Goal: Task Accomplishment & Management: Manage account settings

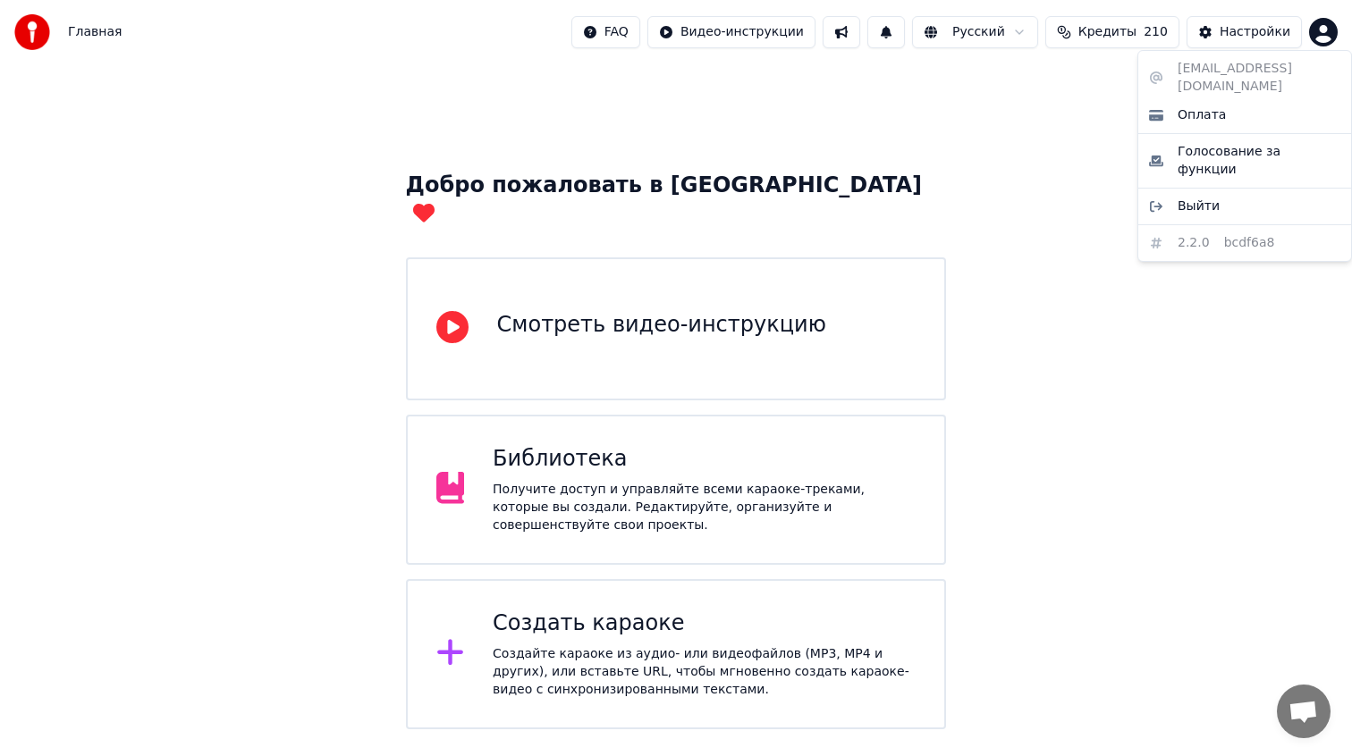
click at [1321, 30] on html "Главная FAQ Видео-инструкции Русский Кредиты 210 Настройки Добро пожаловать в Y…" at bounding box center [676, 365] width 1352 height 730
click at [1240, 30] on html "Главная FAQ Видео-инструкции 1 Русский Кредиты 210 Настройки Добро пожаловать в…" at bounding box center [676, 365] width 1352 height 730
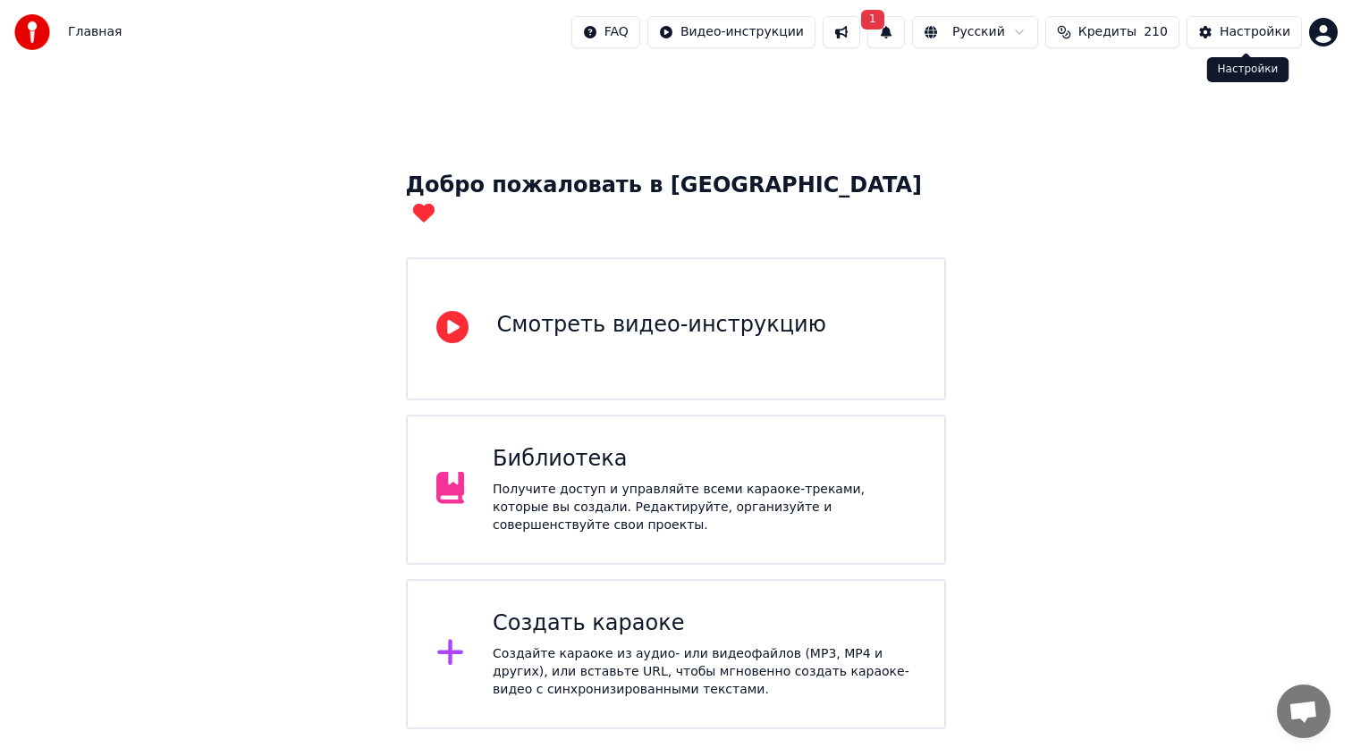
click at [1255, 33] on div "Настройки" at bounding box center [1255, 32] width 71 height 18
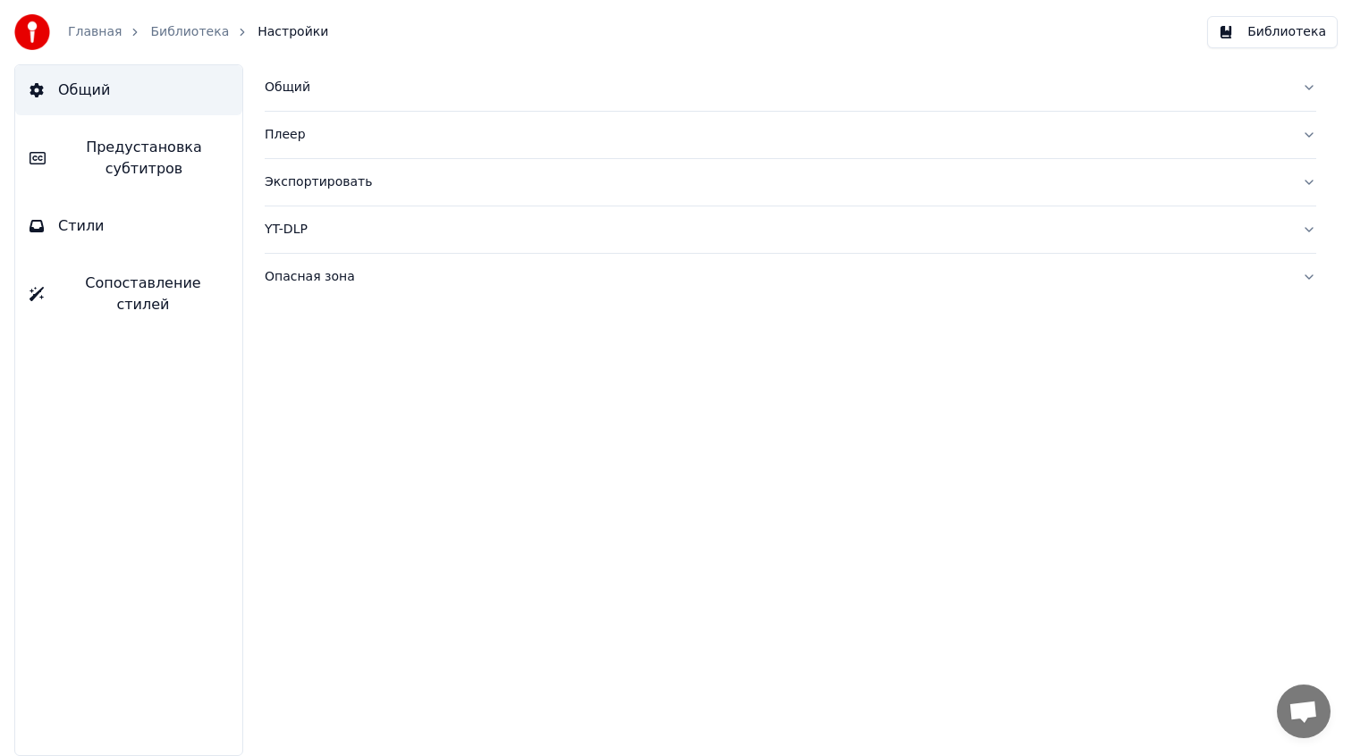
click at [97, 33] on link "Главная" at bounding box center [95, 32] width 54 height 18
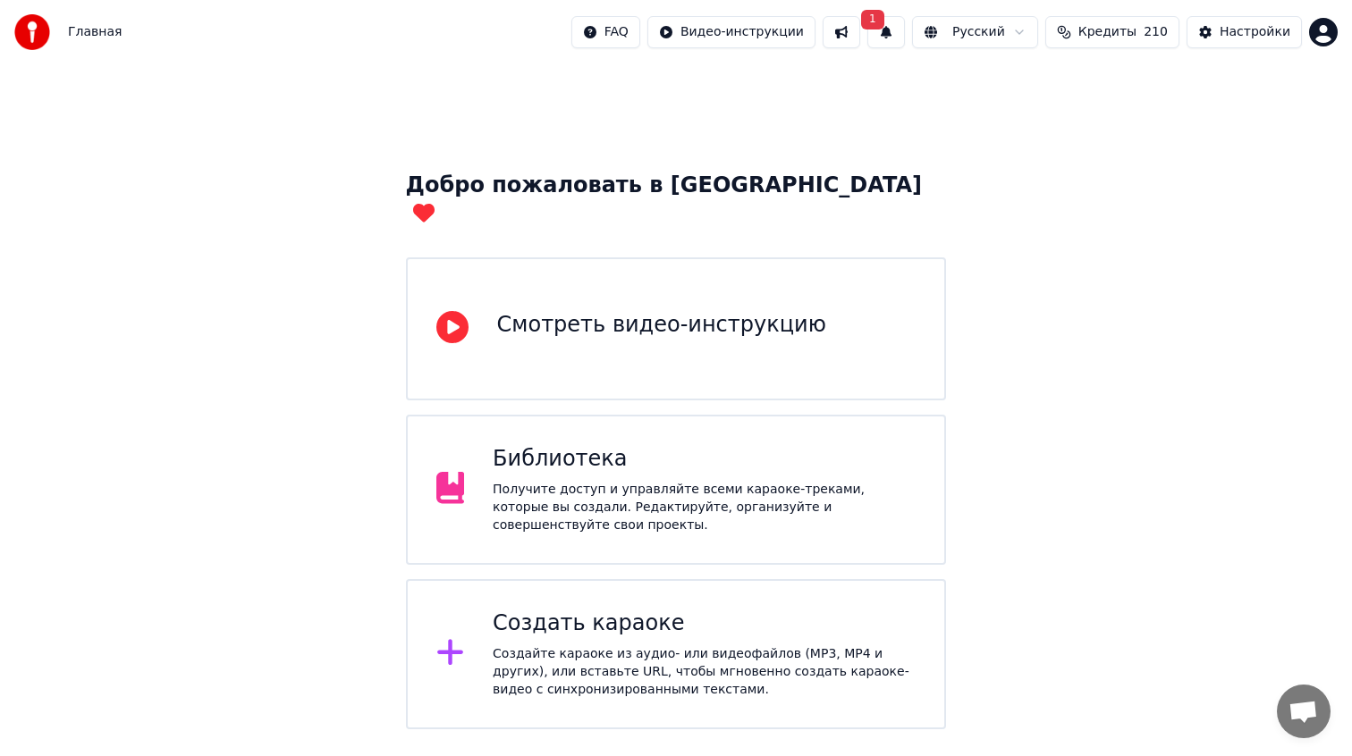
click at [1318, 31] on html "Главная FAQ Видео-инструкции 1 Русский Кредиты 210 Настройки Добро пожаловать в…" at bounding box center [676, 365] width 1352 height 730
click at [1237, 70] on div "abesmon@gmail.com Оплата Голосование за функции Выйти 2.2.0 bcdf6a8" at bounding box center [1244, 156] width 215 height 212
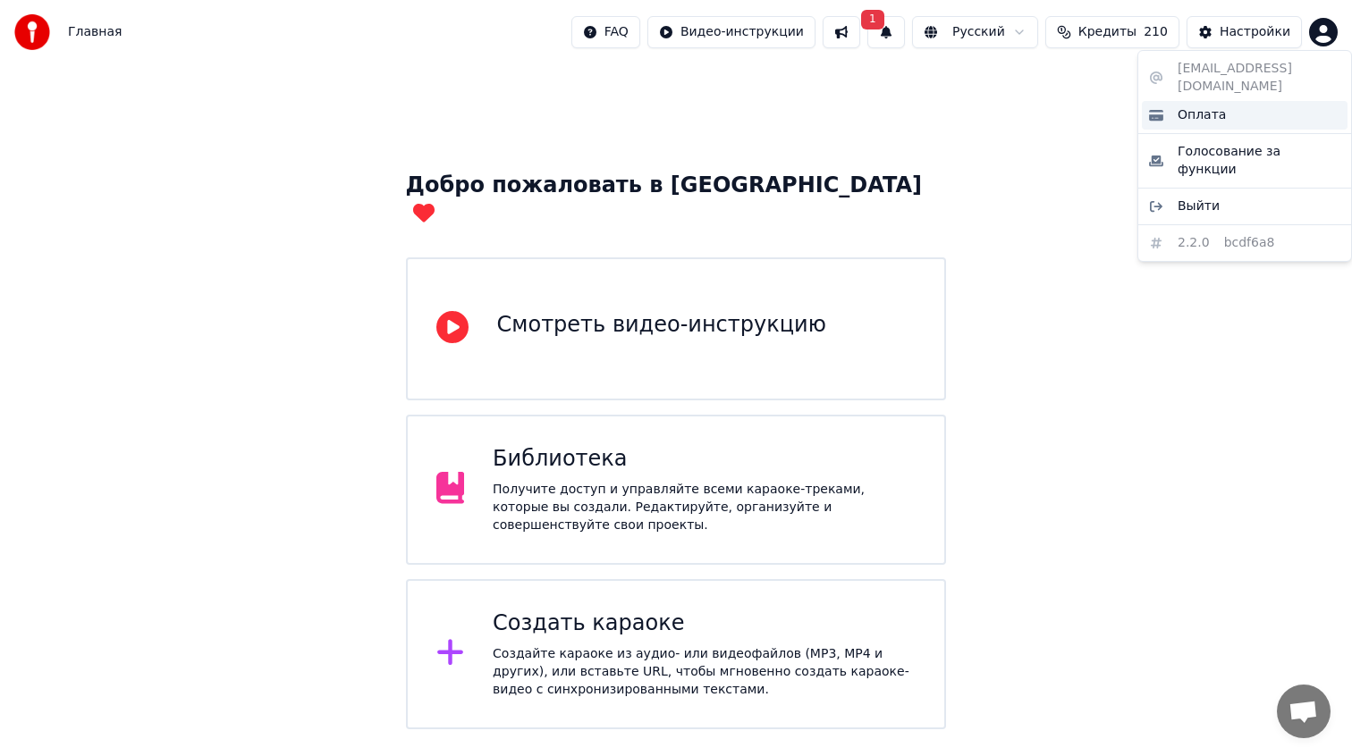
click at [1220, 106] on div "Оплата" at bounding box center [1245, 115] width 206 height 29
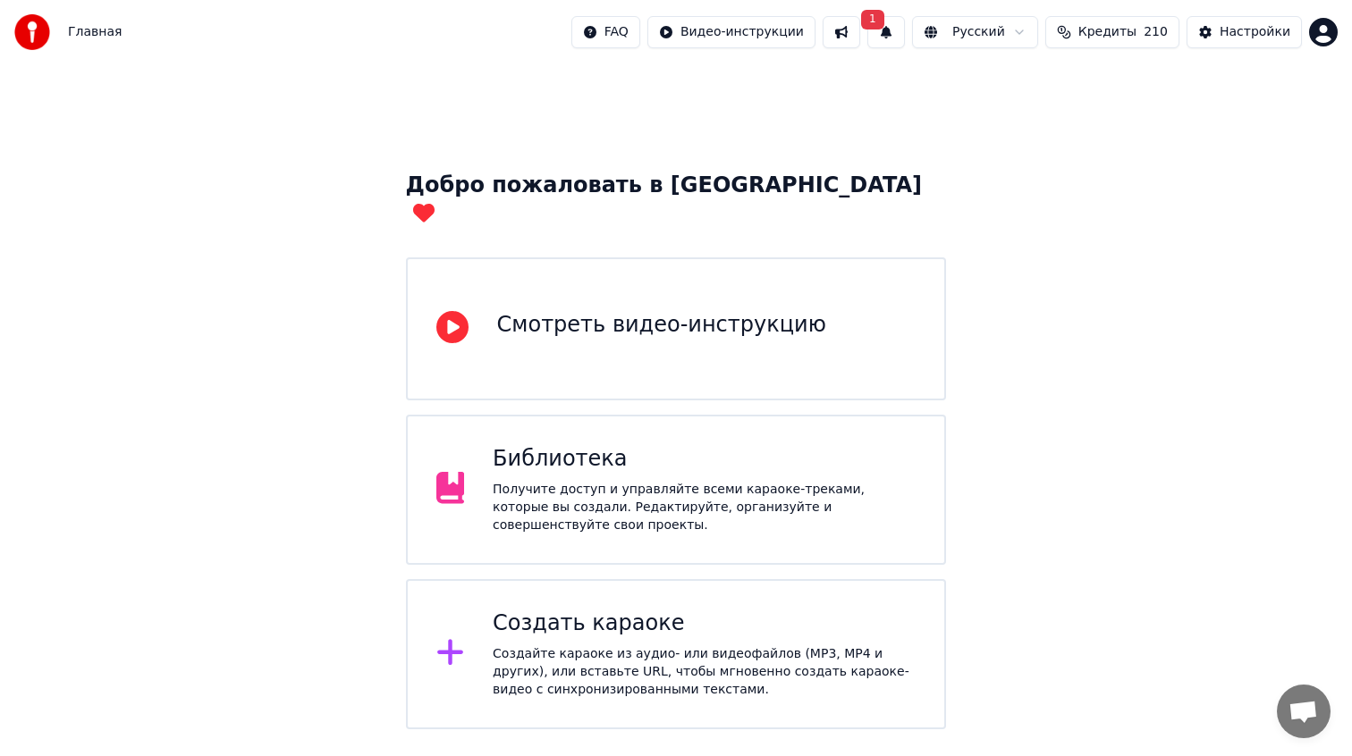
click at [882, 34] on button "1" at bounding box center [886, 32] width 38 height 32
click at [1005, 86] on button "Обновить" at bounding box center [1031, 88] width 94 height 32
click at [1118, 29] on span "Кредиты" at bounding box center [1107, 32] width 58 height 18
click at [900, 137] on div "Добро пожаловать в Youka Смотреть видео-инструкцию Библиотека Получите доступ и…" at bounding box center [676, 396] width 1352 height 665
click at [739, 445] on div "Библиотека" at bounding box center [704, 459] width 423 height 29
